Goal: Check status: Check status

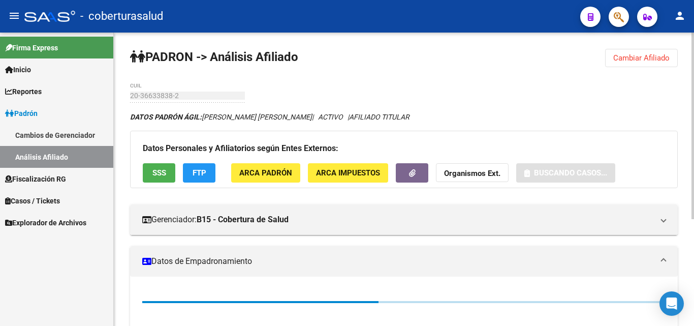
click at [638, 56] on span "Cambiar Afiliado" at bounding box center [642, 57] width 56 height 9
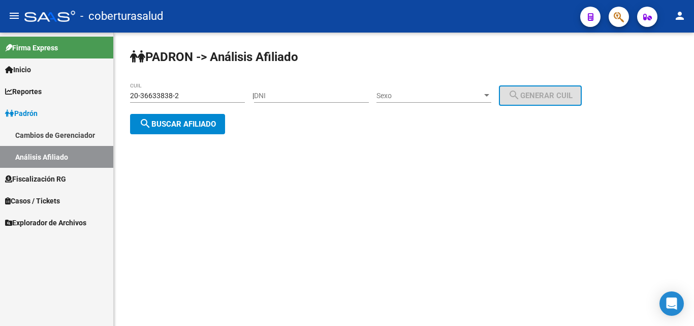
click at [199, 96] on input "20-36633838-2" at bounding box center [187, 96] width 115 height 9
paste input "3022797-5"
type input "20-33022797-5"
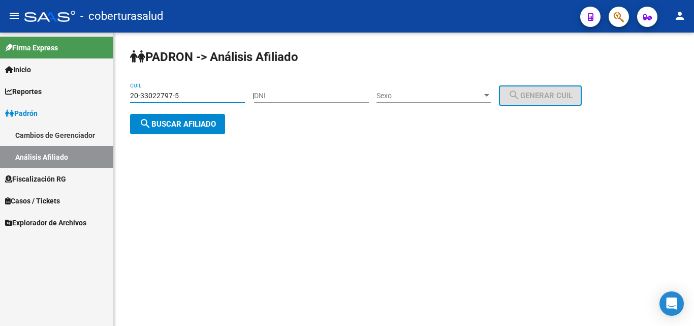
click at [205, 122] on span "search Buscar afiliado" at bounding box center [177, 123] width 77 height 9
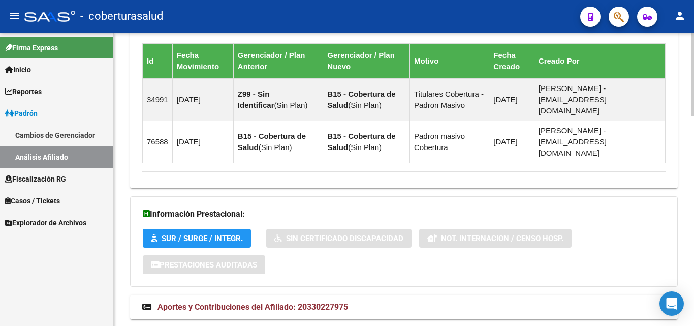
scroll to position [729, 0]
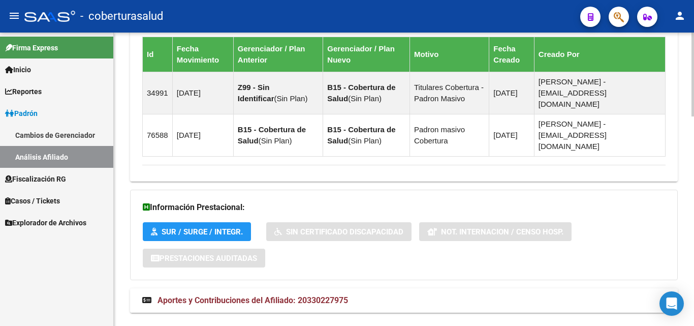
click at [231, 295] on span "Aportes y Contribuciones del Afiliado: 20330227975" at bounding box center [253, 300] width 191 height 10
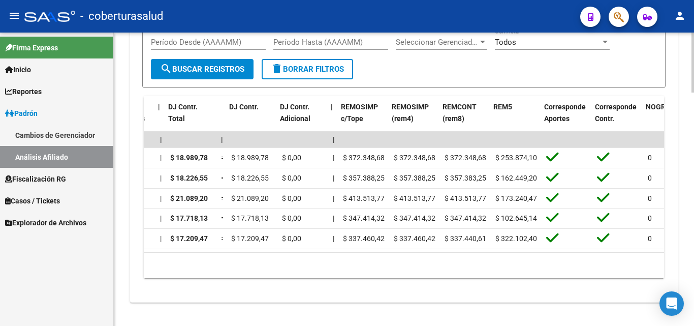
scroll to position [0, 1235]
